Goal: Check status

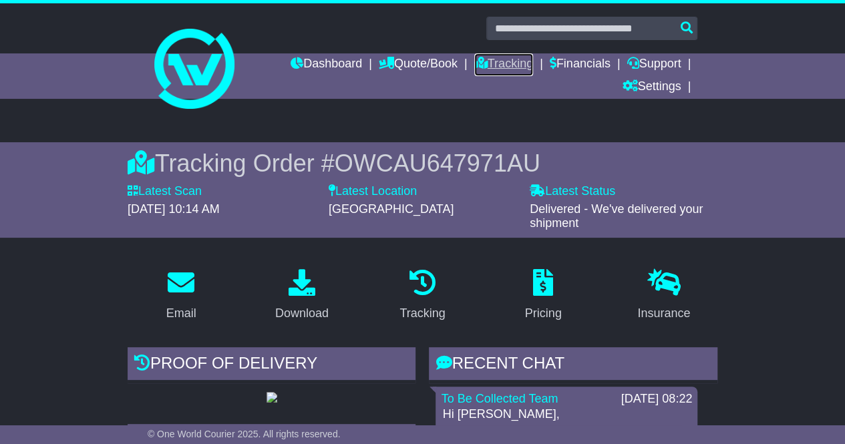
click at [493, 63] on link "Tracking" at bounding box center [503, 64] width 59 height 23
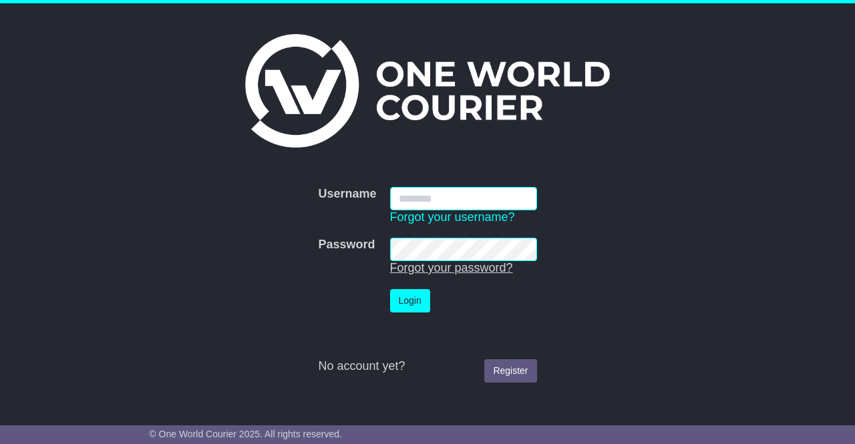
type input "**********"
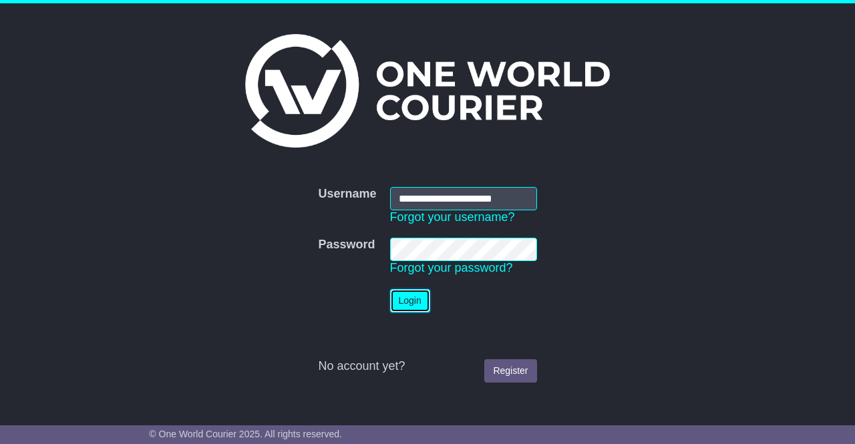
click at [409, 300] on button "Login" at bounding box center [410, 300] width 40 height 23
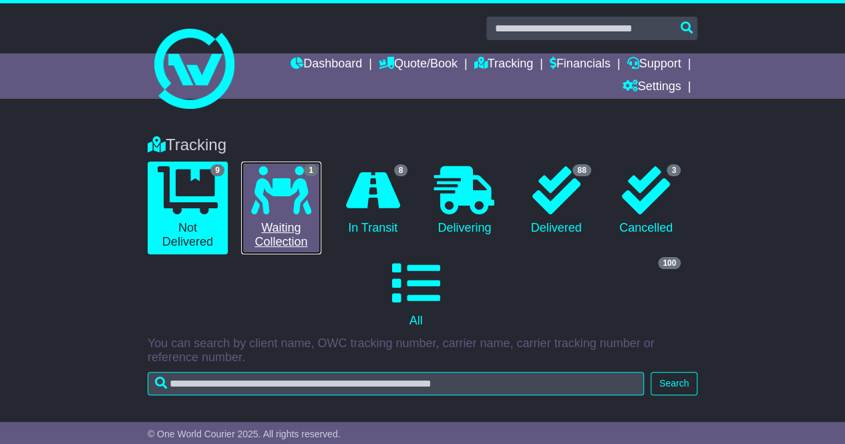
click at [275, 208] on icon at bounding box center [281, 190] width 60 height 48
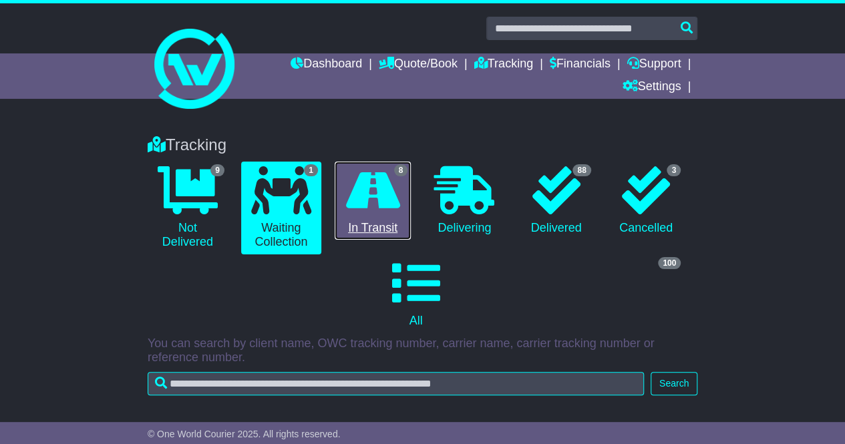
click at [373, 201] on icon at bounding box center [373, 190] width 54 height 48
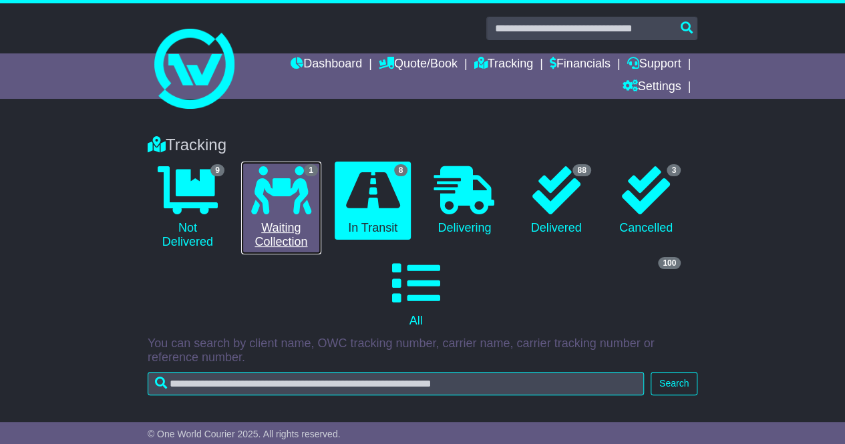
click at [269, 220] on link "1 Waiting Collection" at bounding box center [281, 208] width 80 height 93
